Goal: Information Seeking & Learning: Learn about a topic

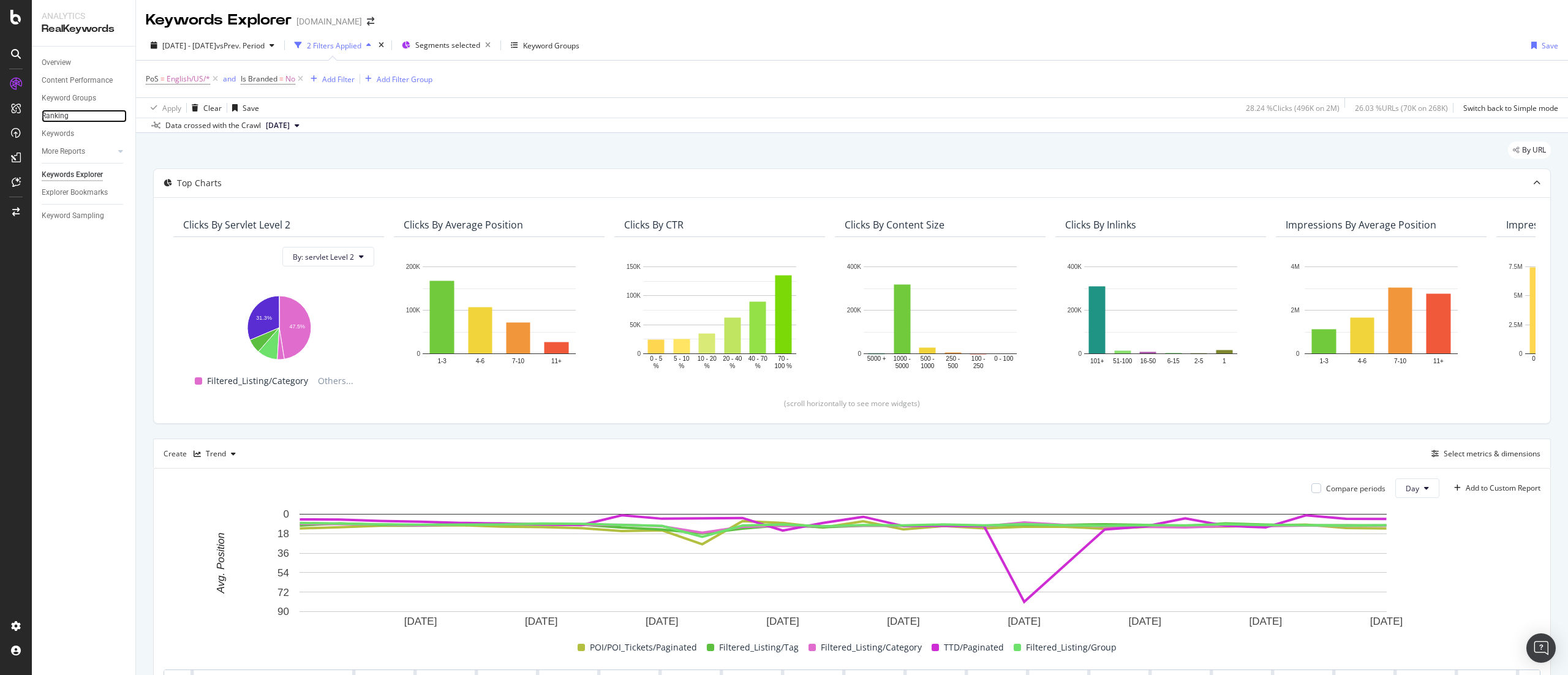
click at [81, 115] on link "Ranking" at bounding box center [84, 115] width 85 height 13
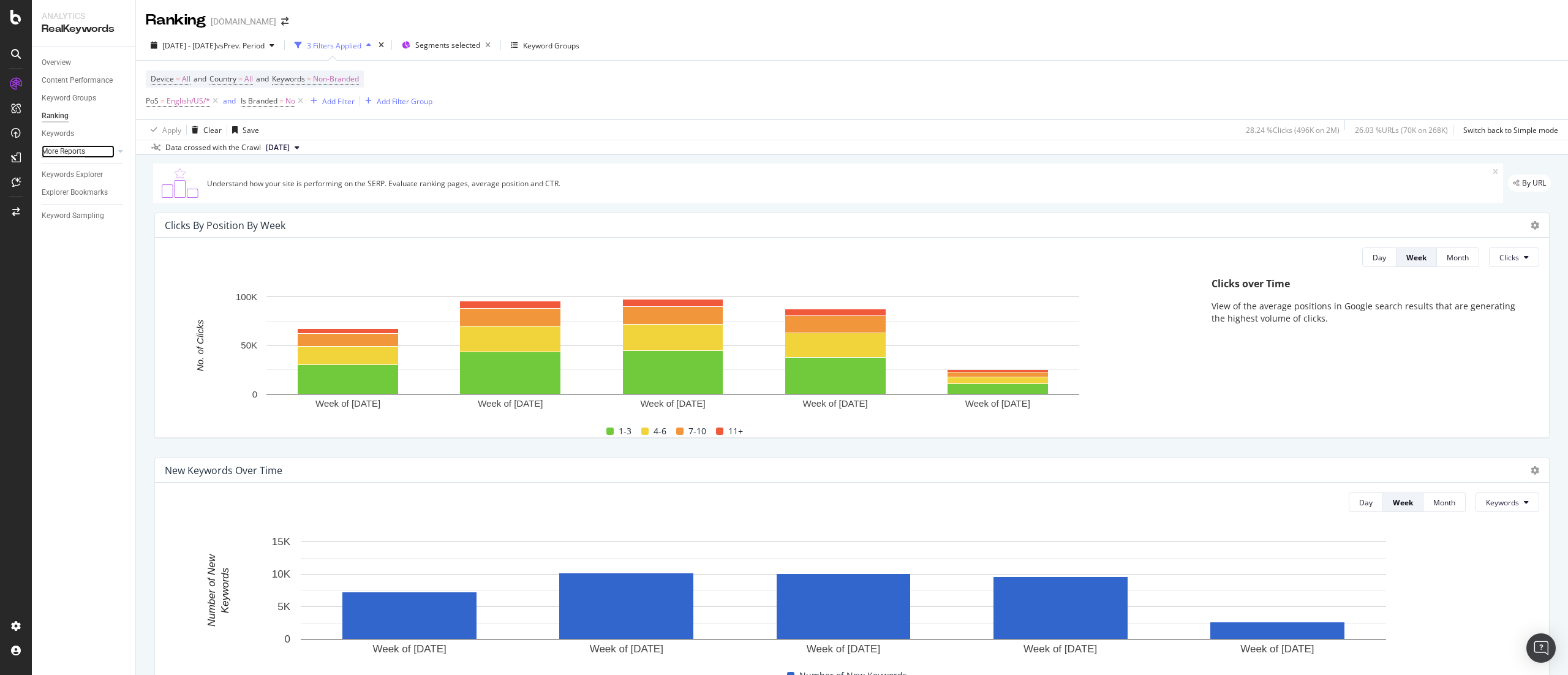
click at [71, 151] on div "More Reports" at bounding box center [63, 151] width 43 height 13
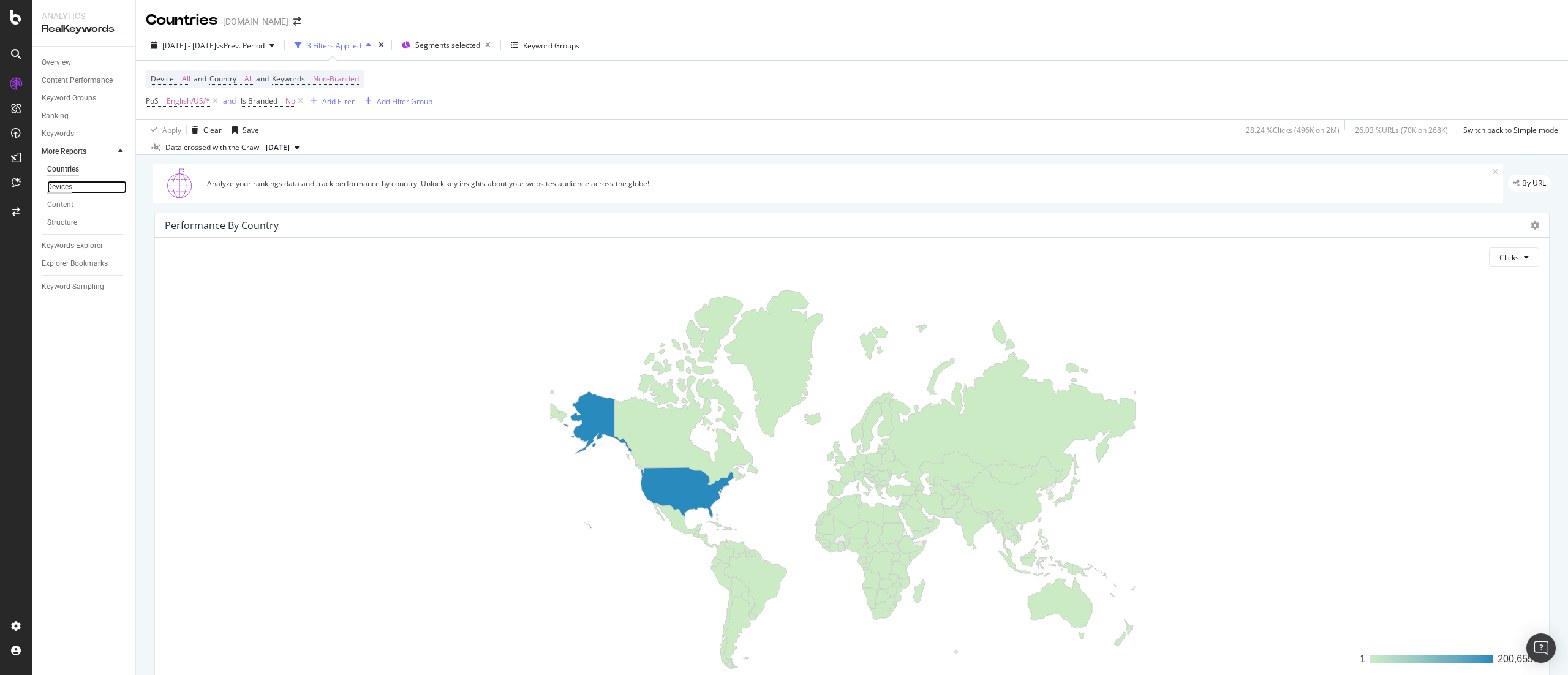
click at [66, 182] on div "Devices" at bounding box center [59, 187] width 25 height 13
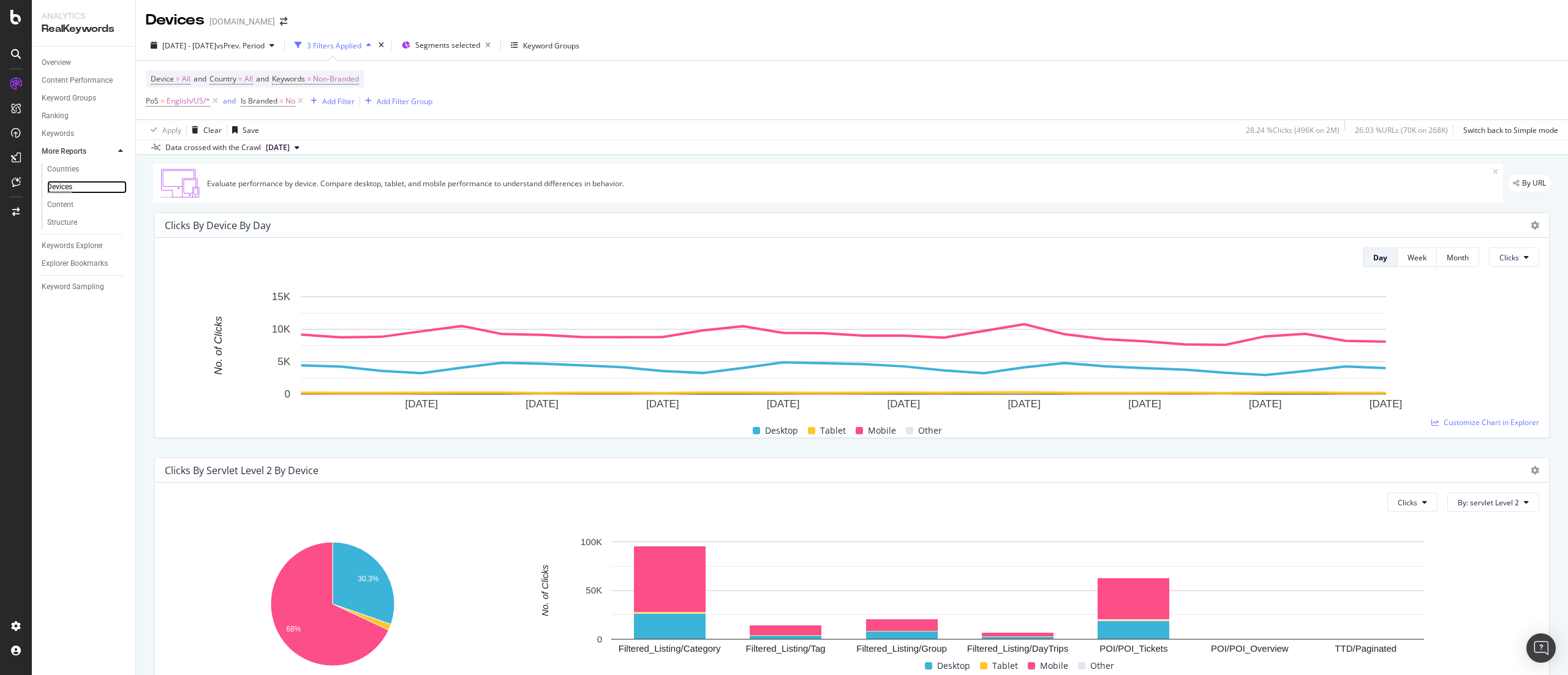
click at [67, 190] on div "Devices" at bounding box center [59, 187] width 25 height 13
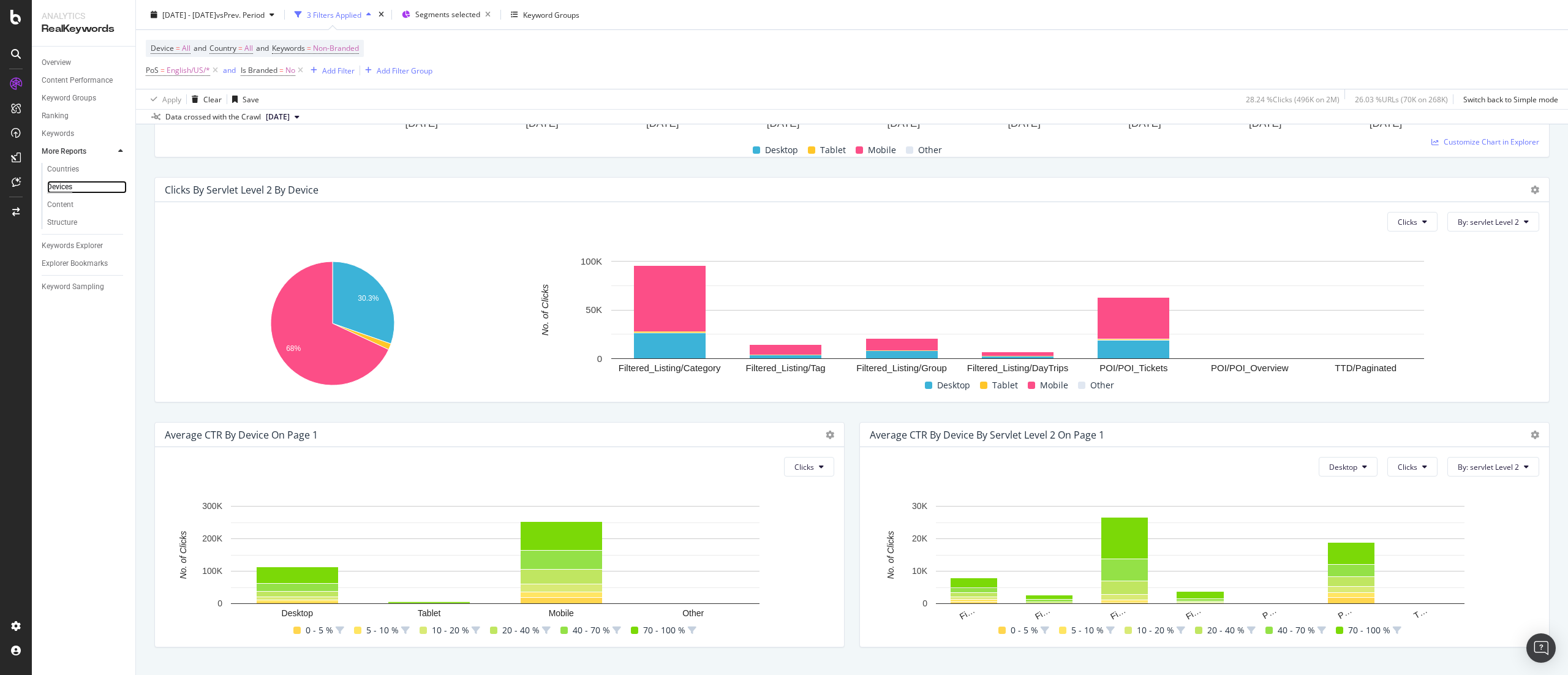
scroll to position [305, 0]
